Goal: Subscribe to service/newsletter

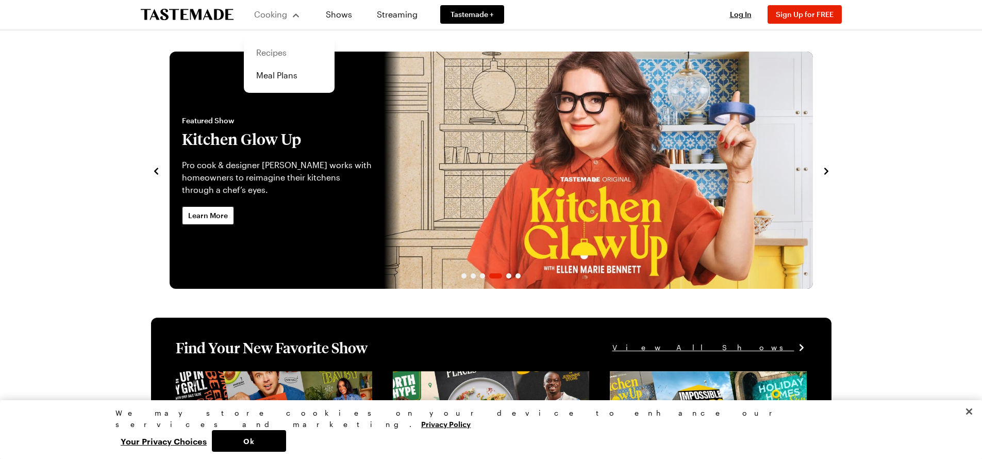
click at [280, 54] on link "Recipes" at bounding box center [289, 52] width 78 height 23
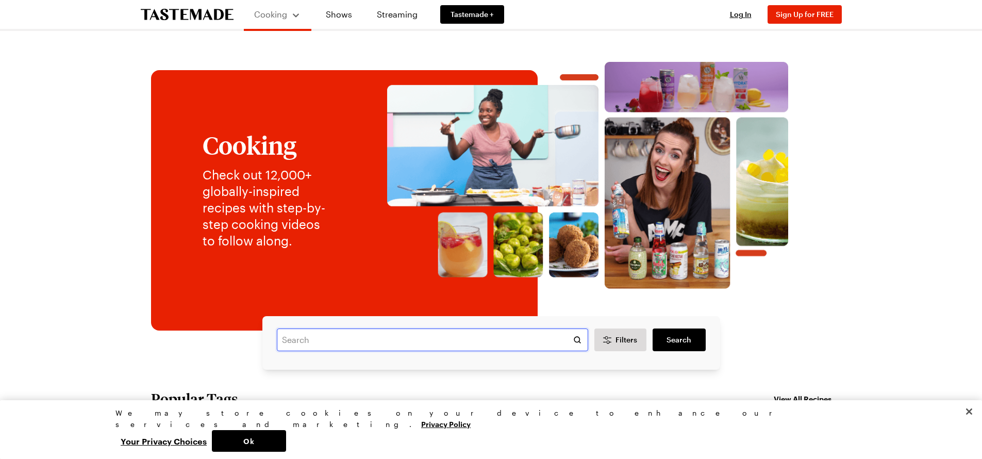
click at [352, 343] on input "text" at bounding box center [432, 339] width 311 height 23
type input "lasangia"
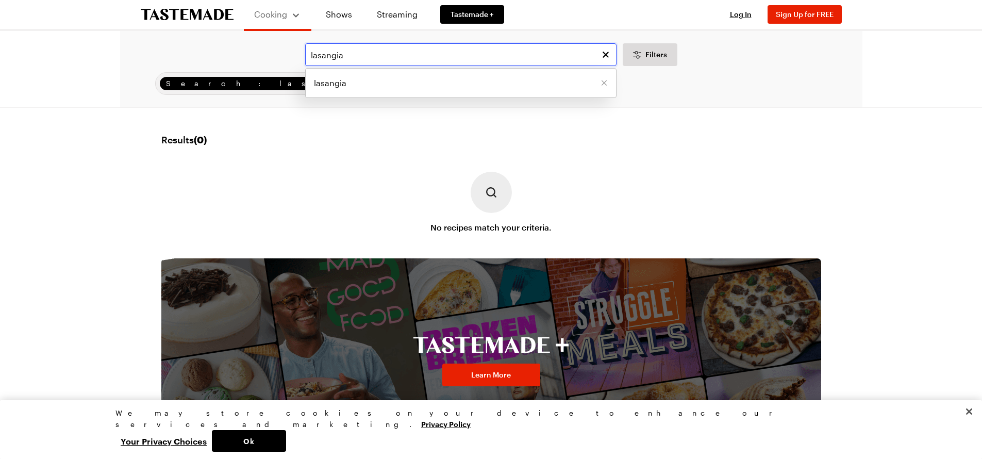
click at [363, 57] on input "lasangia" at bounding box center [460, 54] width 311 height 23
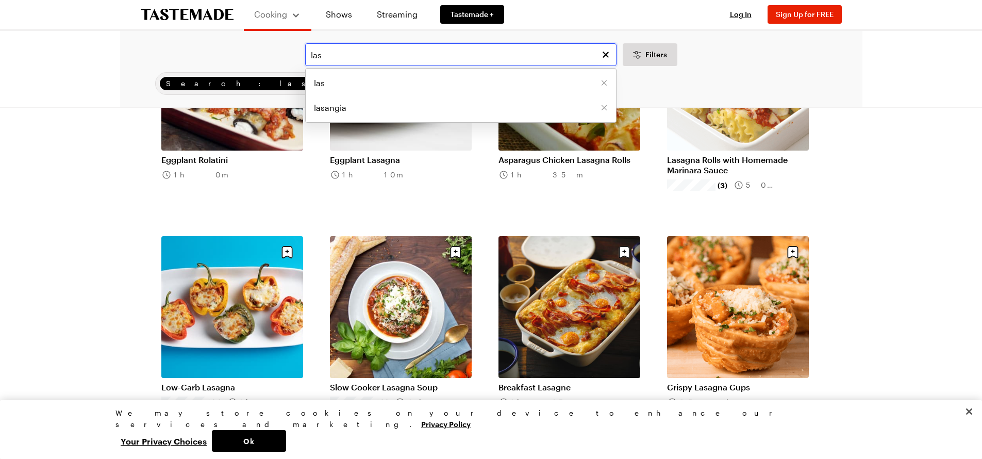
scroll to position [876, 0]
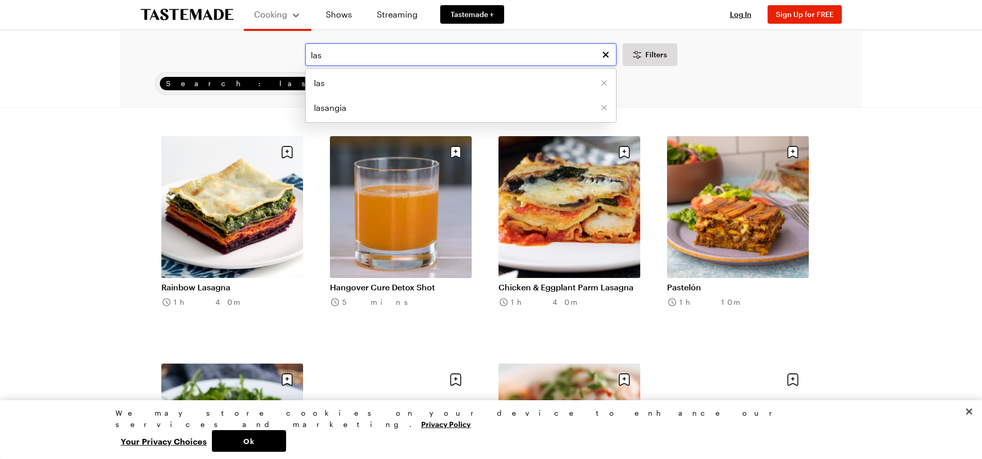
scroll to position [2320, 0]
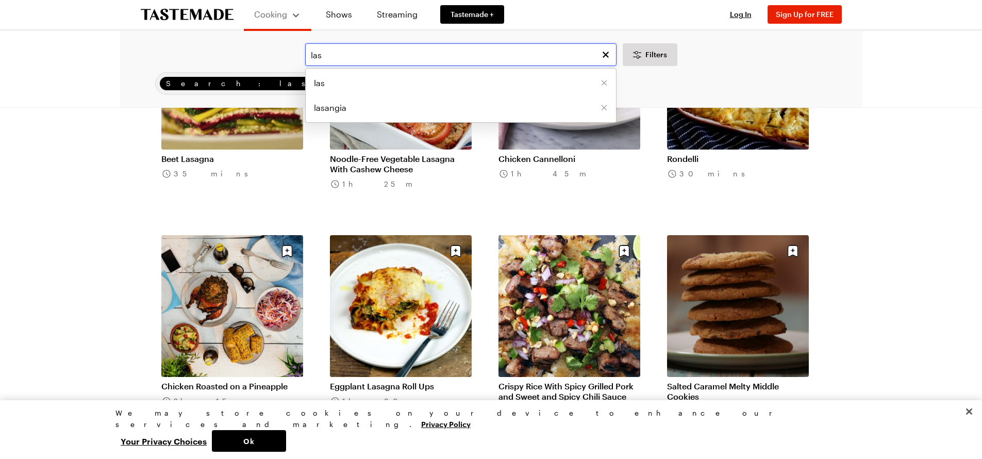
scroll to position [3660, 0]
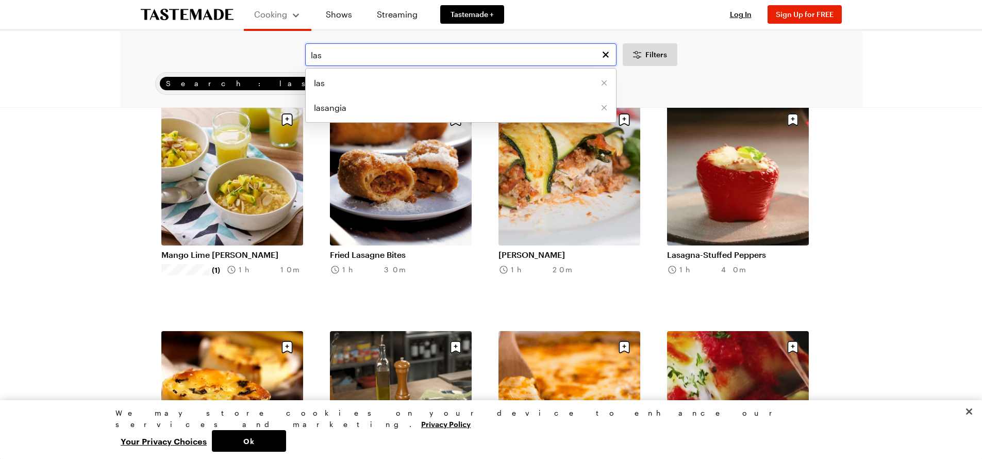
scroll to position [3918, 0]
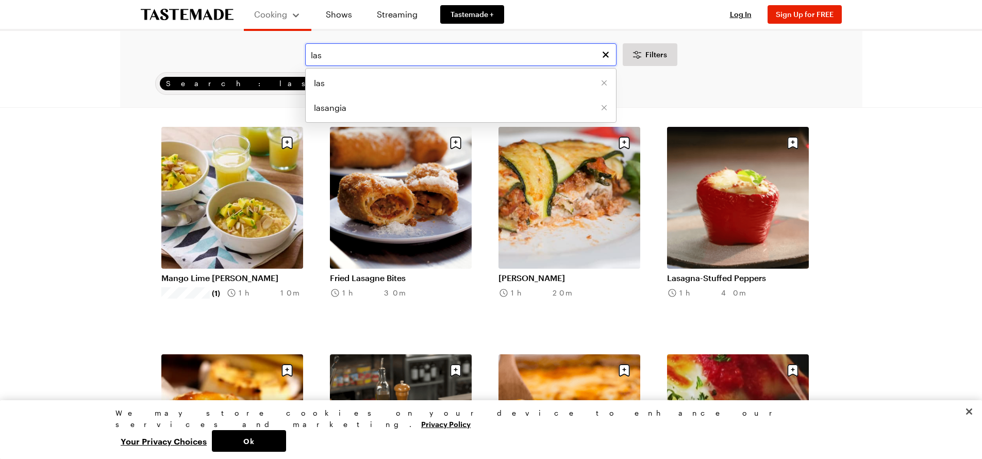
type input "las"
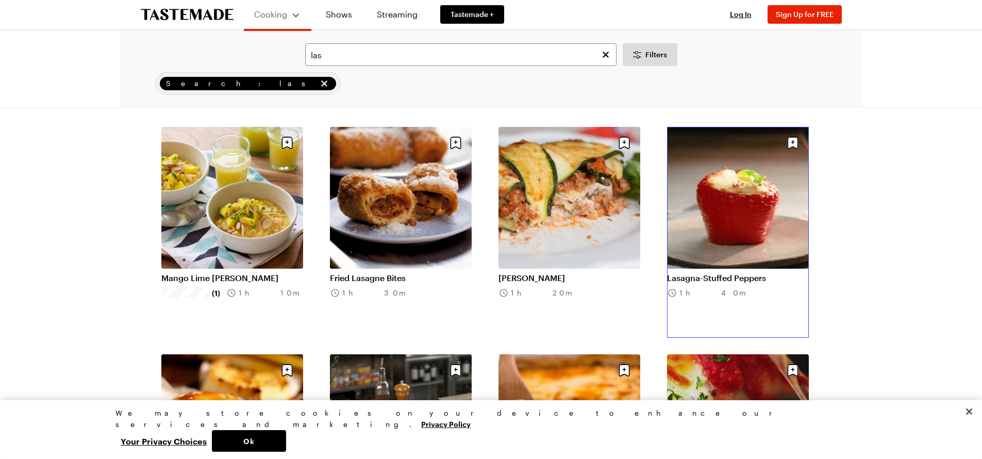
click at [741, 273] on link "Lasagna-Stuffed Peppers" at bounding box center [738, 278] width 142 height 10
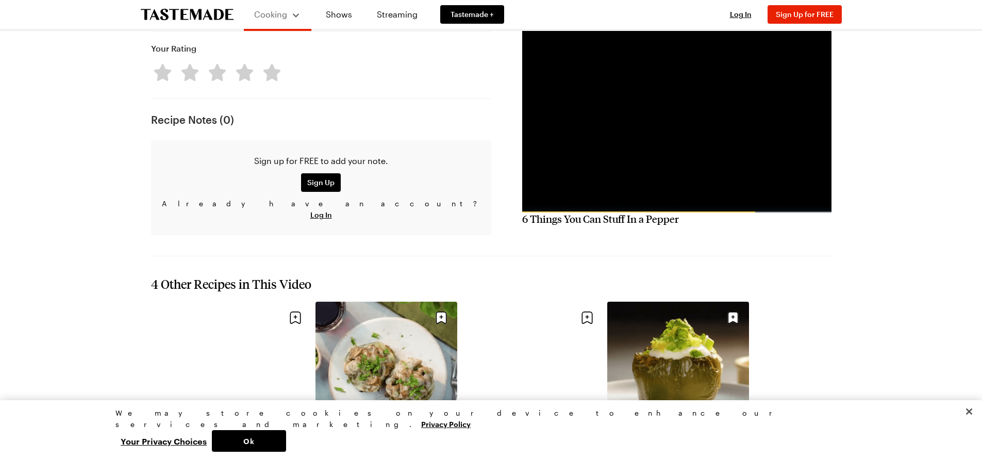
scroll to position [1031, 0]
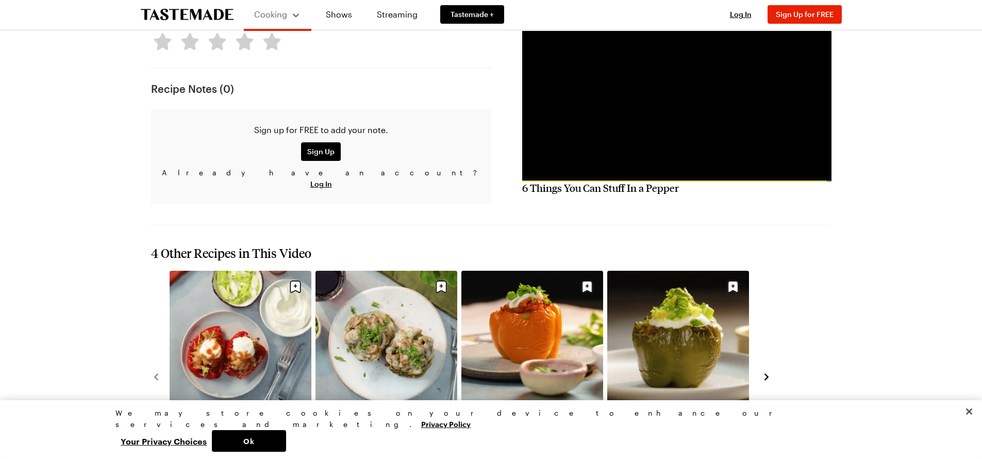
click at [531, 417] on link "Jambalaya Stuffed Peppers" at bounding box center [532, 422] width 142 height 10
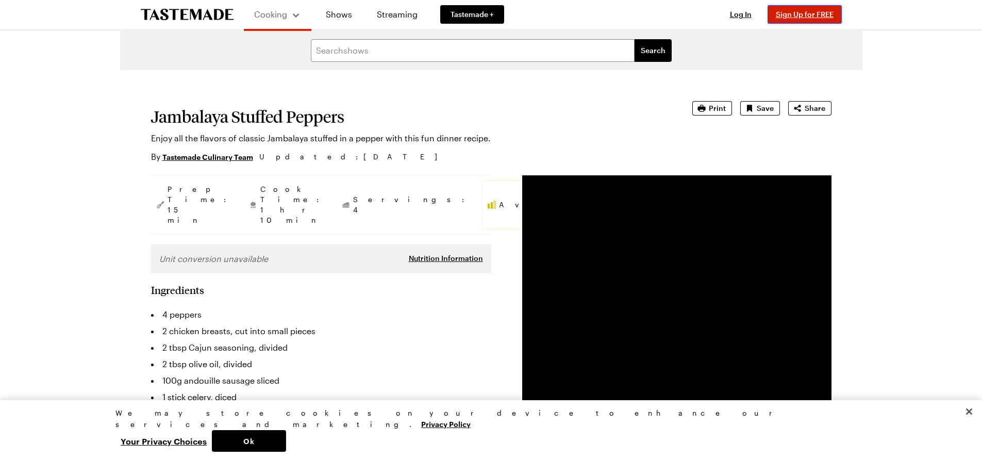
click at [800, 11] on span "Sign Up for FREE" at bounding box center [805, 14] width 58 height 9
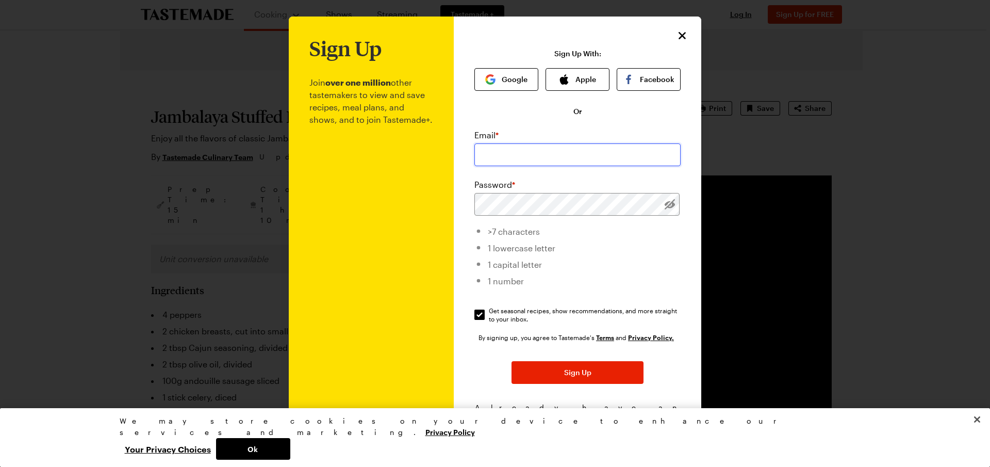
click at [552, 162] on input "email" at bounding box center [577, 154] width 206 height 23
type input "[PERSON_NAME][EMAIL_ADDRESS][DOMAIN_NAME]"
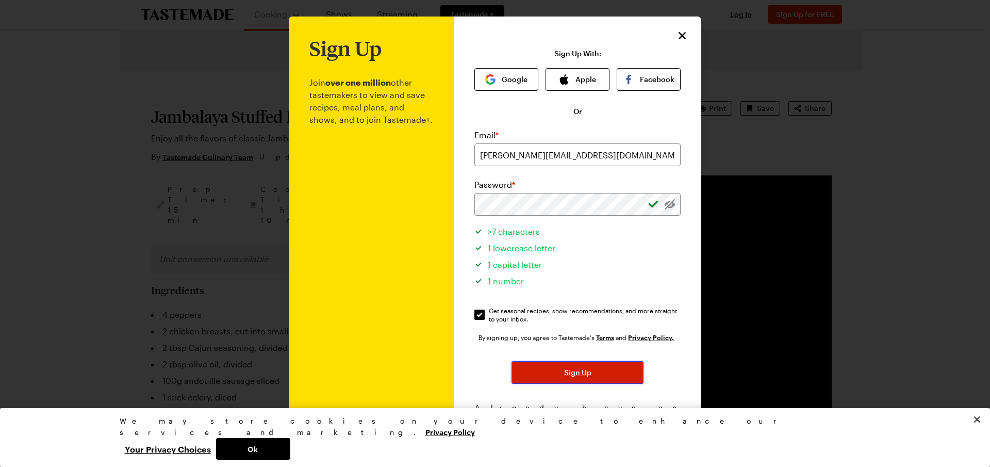
click at [590, 377] on button "Sign Up" at bounding box center [577, 372] width 132 height 23
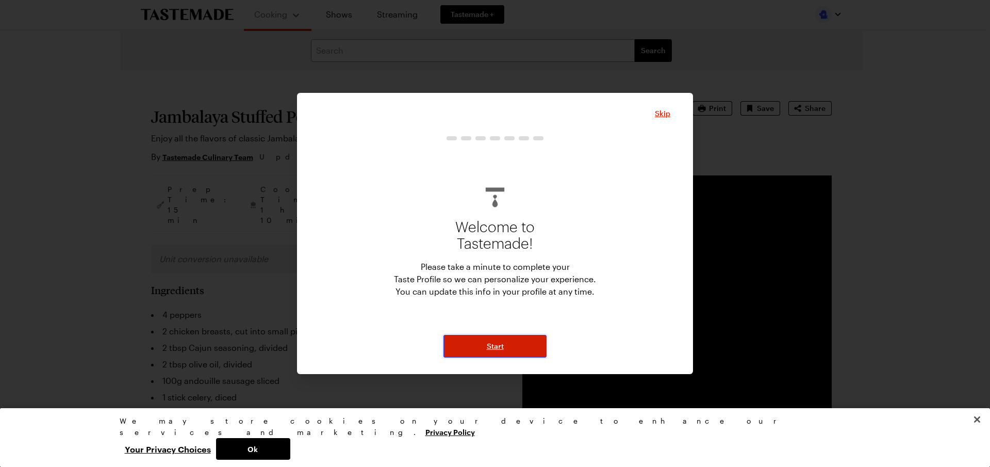
click at [504, 346] on button "Start" at bounding box center [494, 346] width 103 height 23
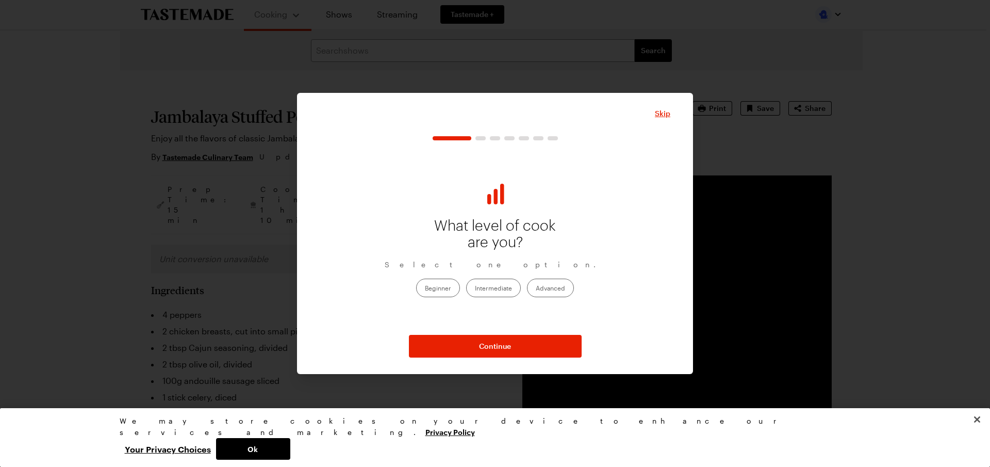
click at [442, 285] on label "Beginner" at bounding box center [438, 287] width 44 height 19
click at [425, 288] on input "Beginner" at bounding box center [425, 288] width 0 height 0
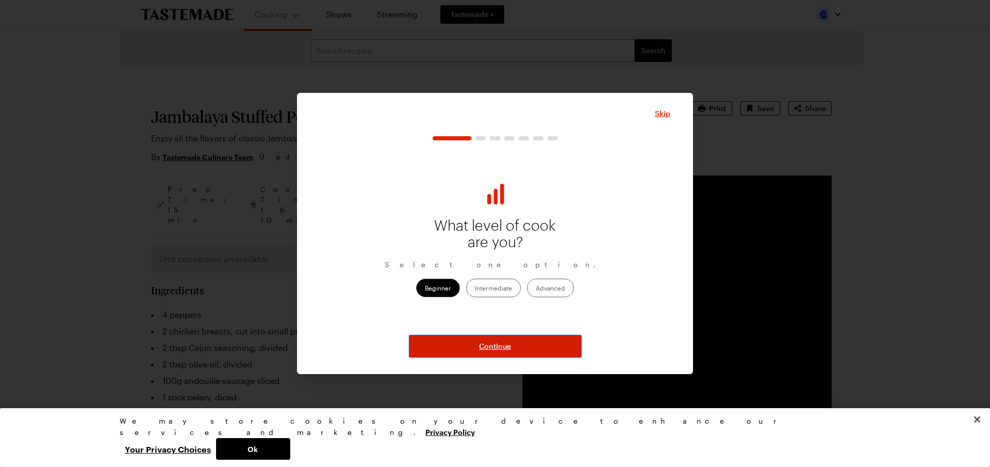
click at [493, 341] on button "Continue" at bounding box center [495, 346] width 173 height 23
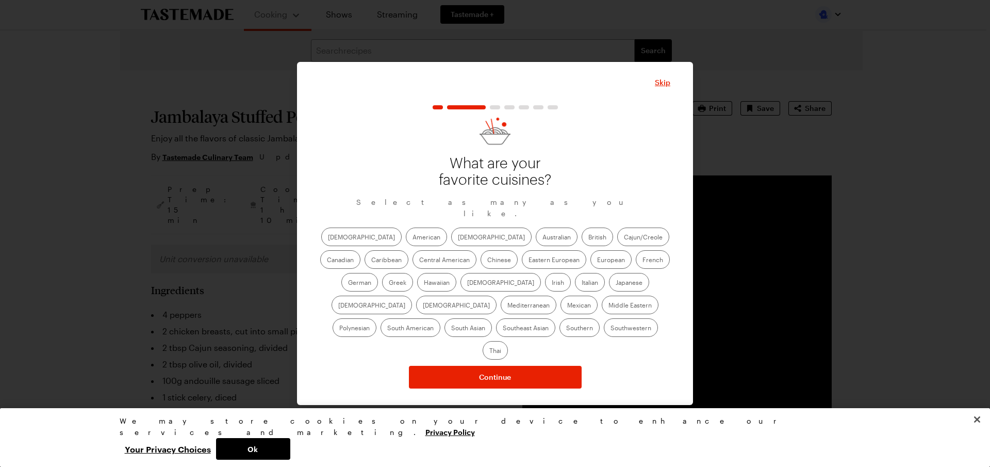
click at [575, 287] on label "Italian" at bounding box center [590, 282] width 30 height 19
click at [581, 283] on input "Italian" at bounding box center [581, 283] width 0 height 0
click at [560, 306] on label "Mexican" at bounding box center [578, 304] width 37 height 19
click at [567, 306] on input "Mexican" at bounding box center [567, 306] width 0 height 0
click at [417, 285] on label "Hawaiian" at bounding box center [436, 282] width 39 height 19
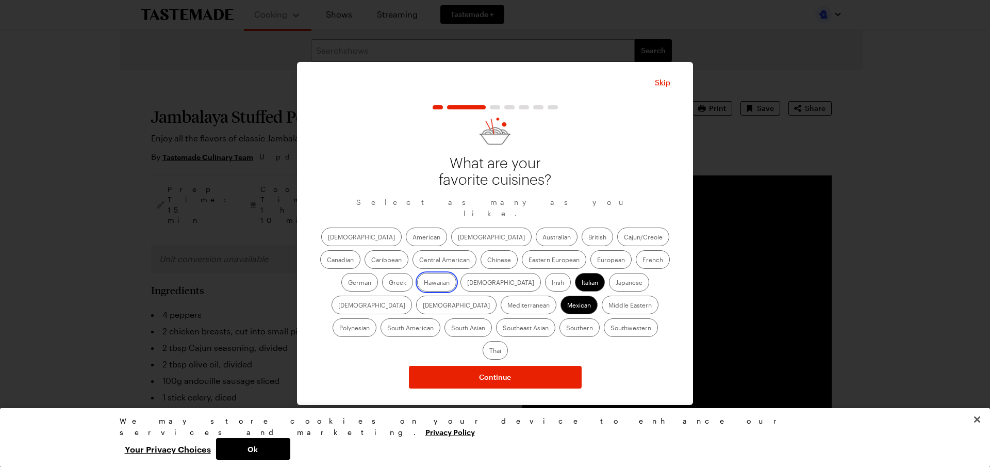
click at [424, 283] on input "Hawaiian" at bounding box center [424, 283] width 0 height 0
click at [376, 318] on label "Polynesian" at bounding box center [355, 327] width 44 height 19
click at [339, 328] on input "Polynesian" at bounding box center [339, 328] width 0 height 0
click at [508, 341] on label "Thai" at bounding box center [495, 350] width 25 height 19
click at [489, 351] on input "Thai" at bounding box center [489, 351] width 0 height 0
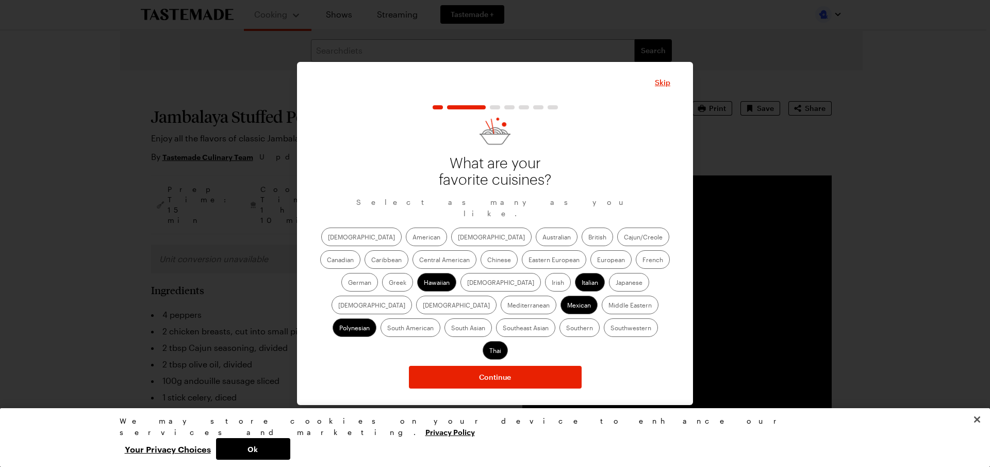
click at [451, 240] on label "[DEMOGRAPHIC_DATA]" at bounding box center [491, 236] width 80 height 19
click at [458, 238] on input "[DEMOGRAPHIC_DATA]" at bounding box center [458, 238] width 0 height 0
click at [408, 250] on label "Caribbean" at bounding box center [386, 259] width 44 height 19
click at [371, 260] on input "Caribbean" at bounding box center [371, 260] width 0 height 0
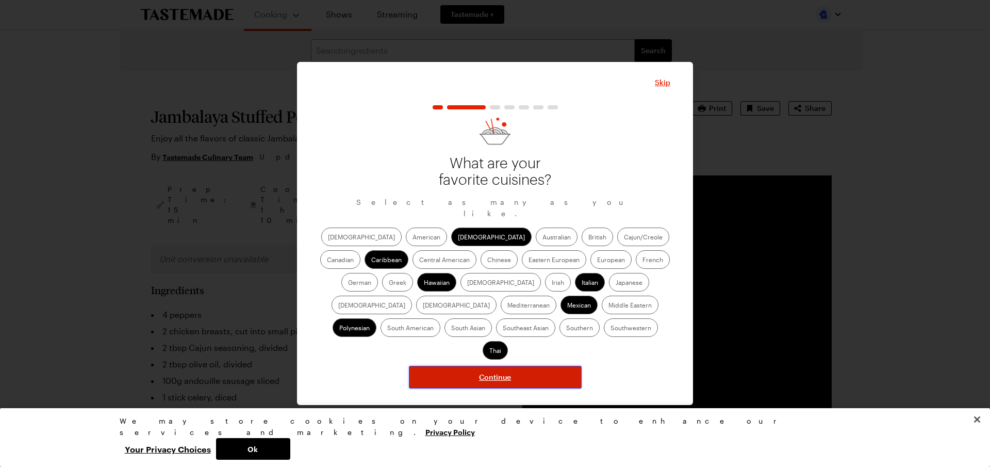
click at [511, 365] on button "Continue" at bounding box center [495, 376] width 173 height 23
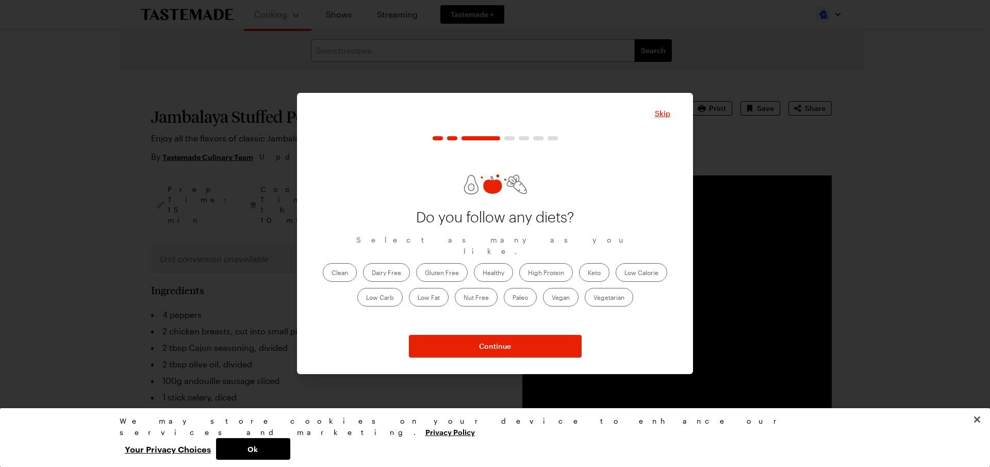
click at [495, 265] on label "Healthy" at bounding box center [493, 272] width 39 height 19
click at [483, 273] on input "Healthy" at bounding box center [483, 273] width 0 height 0
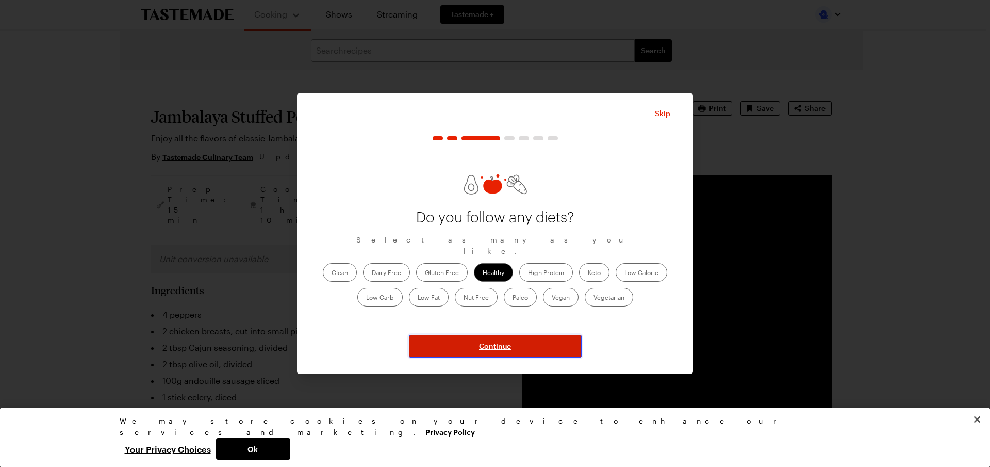
click at [507, 343] on span "Continue" at bounding box center [495, 346] width 32 height 10
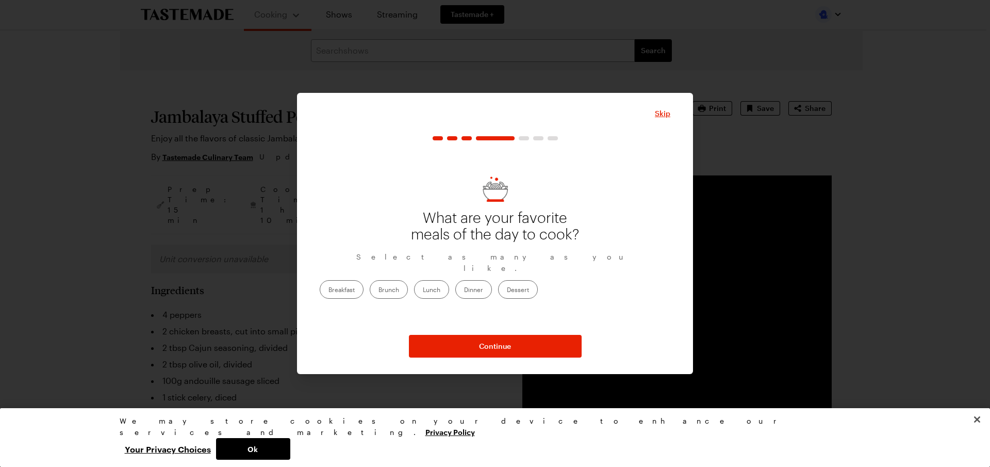
click at [492, 283] on label "Dinner" at bounding box center [473, 289] width 37 height 19
click at [464, 290] on input "Dinner" at bounding box center [464, 290] width 0 height 0
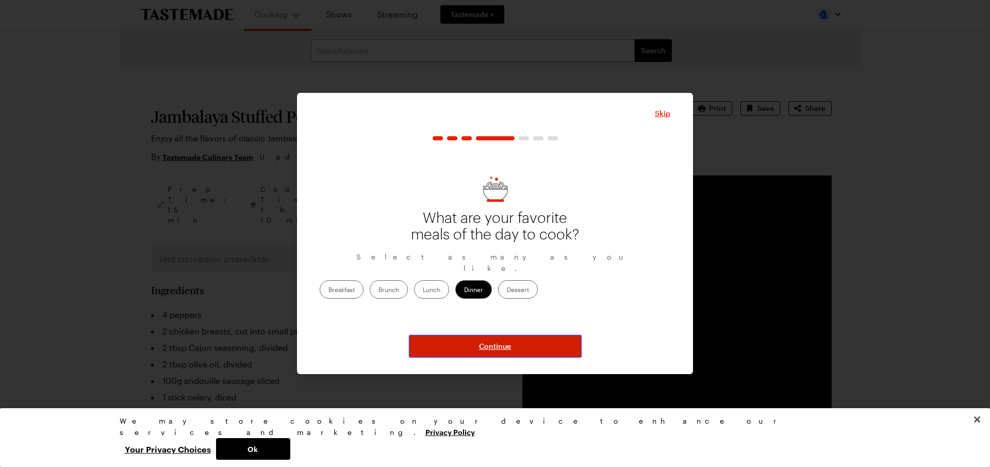
click at [503, 337] on button "Continue" at bounding box center [495, 346] width 173 height 23
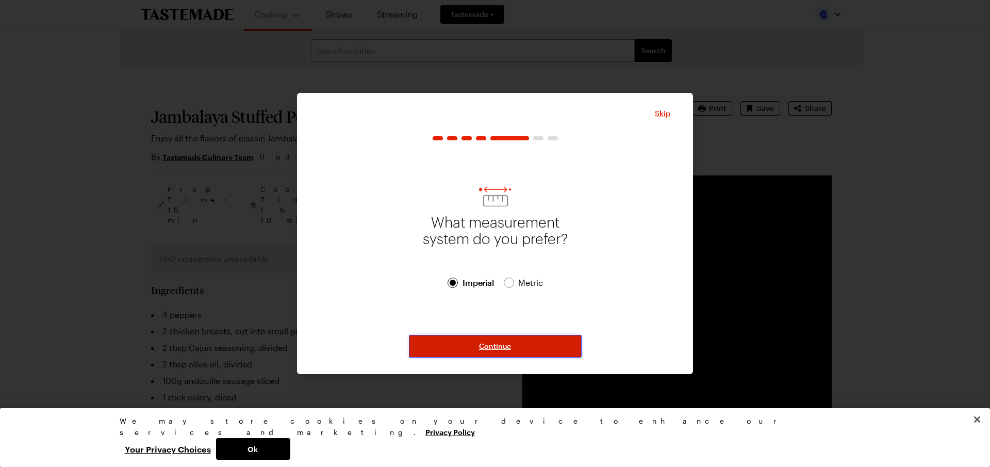
click at [514, 346] on button "Continue" at bounding box center [495, 346] width 173 height 23
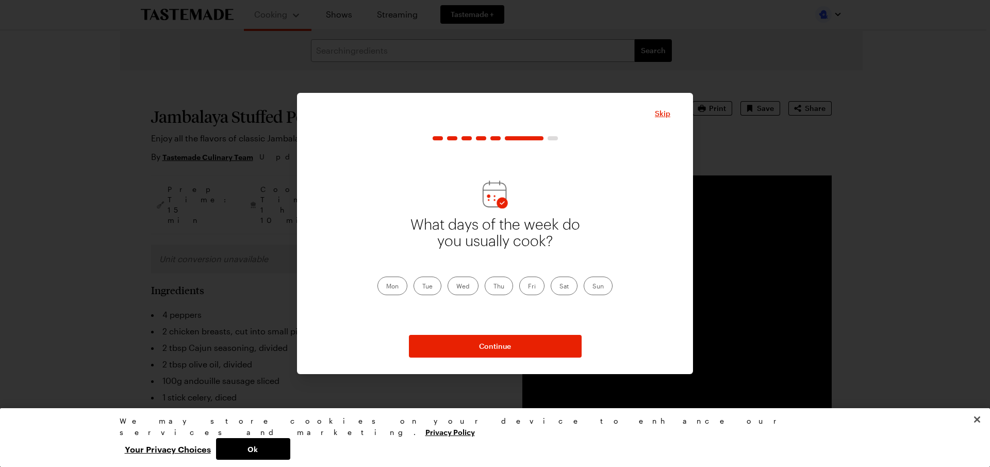
click at [566, 283] on label "Sat" at bounding box center [564, 285] width 27 height 19
click at [559, 287] on input "Sat" at bounding box center [559, 287] width 0 height 0
click at [602, 281] on label "Sun" at bounding box center [598, 285] width 29 height 19
click at [592, 287] on input "Sun" at bounding box center [592, 287] width 0 height 0
click at [497, 283] on label "Thu" at bounding box center [499, 285] width 28 height 19
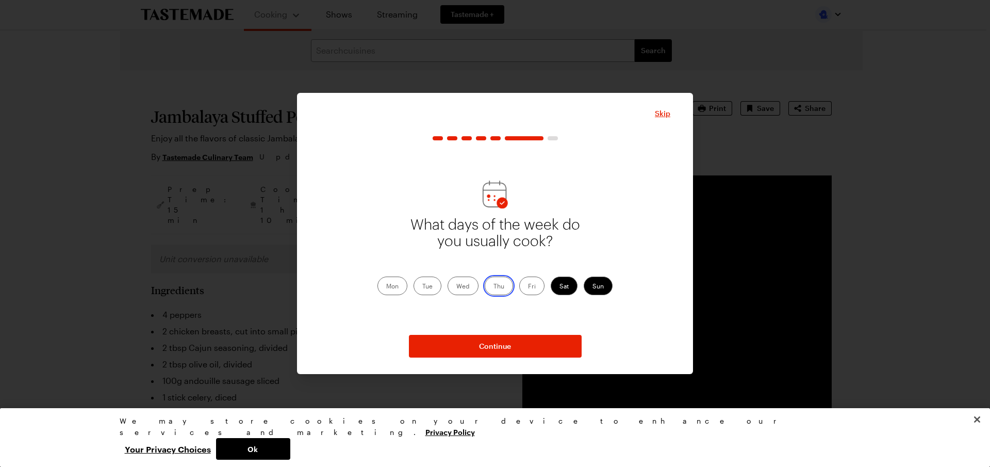
click at [493, 287] on input "Thu" at bounding box center [493, 287] width 0 height 0
click at [468, 276] on label "Wed" at bounding box center [462, 285] width 31 height 19
click at [456, 287] on input "Wed" at bounding box center [456, 287] width 0 height 0
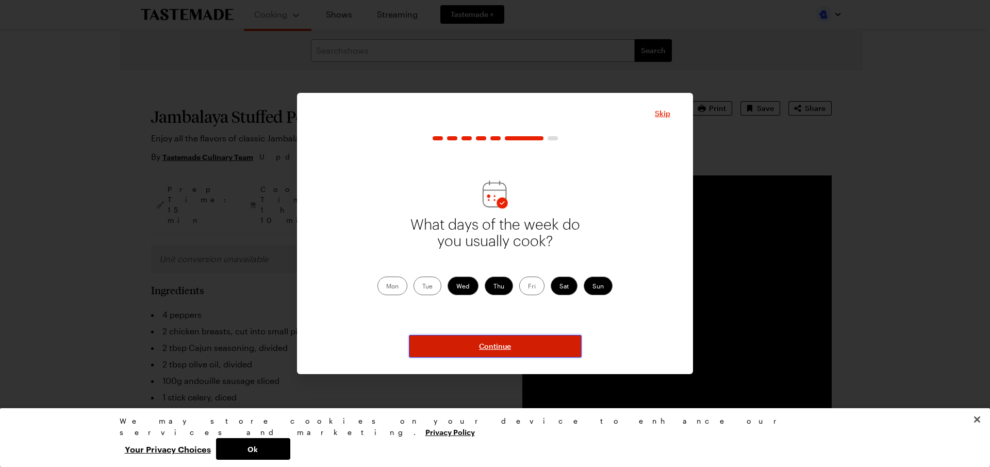
click at [497, 345] on span "Continue" at bounding box center [495, 346] width 32 height 10
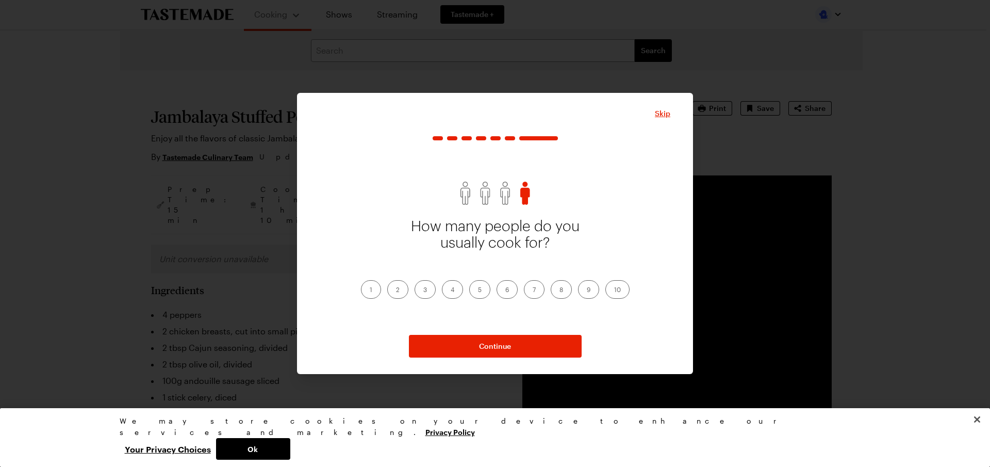
click at [400, 291] on label "2" at bounding box center [397, 289] width 21 height 19
click at [396, 290] on input "2" at bounding box center [396, 290] width 0 height 0
click at [497, 346] on span "Continue" at bounding box center [495, 346] width 32 height 10
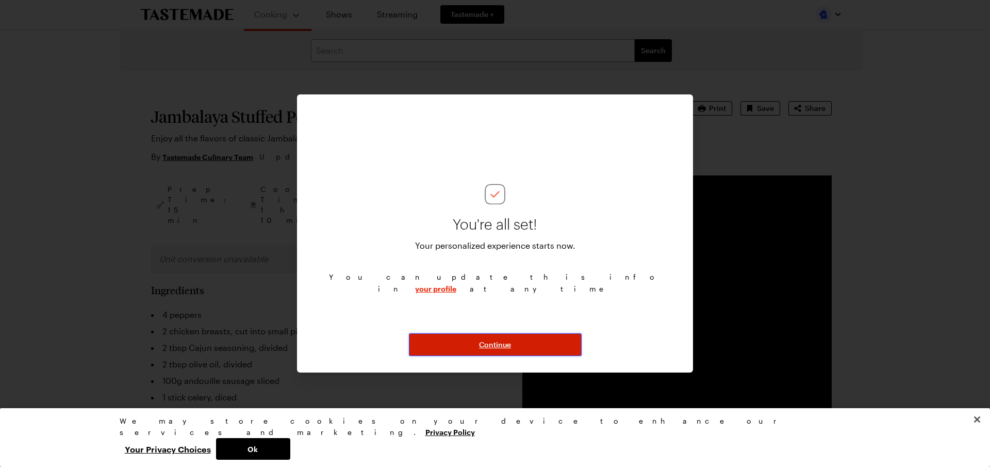
click at [502, 341] on span "Continue" at bounding box center [495, 344] width 32 height 10
type textarea "x"
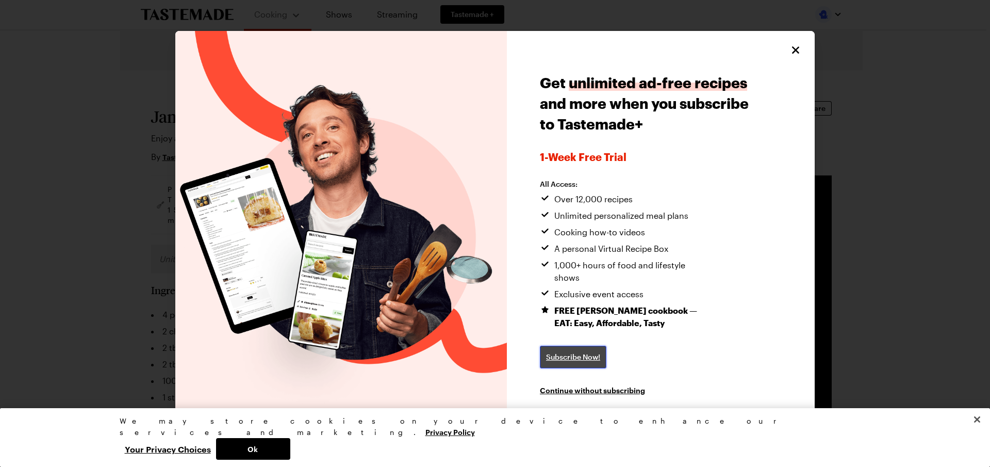
click at [583, 354] on span "Subscribe Now!" at bounding box center [573, 357] width 54 height 10
